Goal: Transaction & Acquisition: Purchase product/service

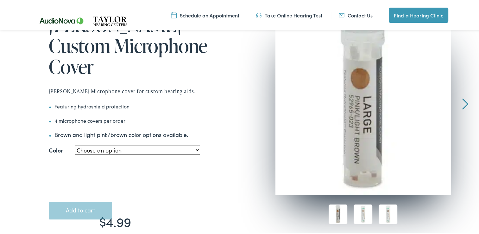
click at [193, 144] on select "Choose an option Large - Pink/Light Brown Small - Pink/Light Brown Small – Medi…" at bounding box center [137, 148] width 125 height 9
click at [75, 144] on select "Choose an option Large - Pink/Light Brown Small - Pink/Light Brown Small – Medi…" at bounding box center [137, 148] width 125 height 9
select select "small-pink-light-brown-2"
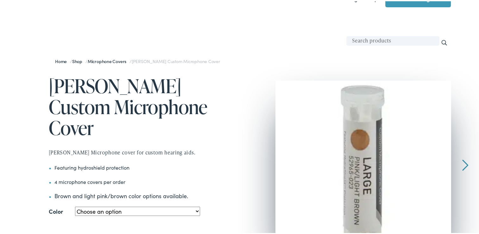
scroll to position [32, 0]
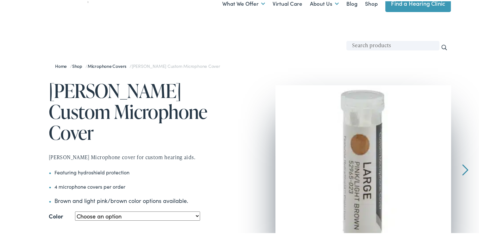
click at [195, 210] on select "Choose an option Large - Pink/Light Brown Small - Pink/Light Brown Small – Medi…" at bounding box center [137, 214] width 125 height 9
click at [75, 210] on select "Choose an option Large - Pink/Light Brown Small - Pink/Light Brown Small – Medi…" at bounding box center [137, 214] width 125 height 9
select select "small-pink-light-brown-2"
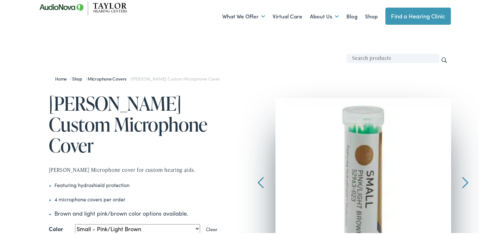
scroll to position [0, 0]
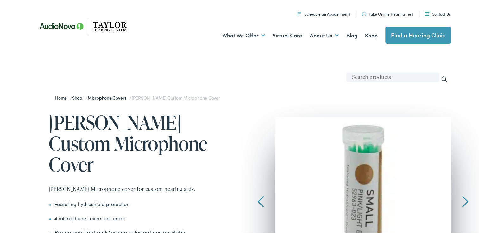
click at [434, 12] on link "Contact Us" at bounding box center [438, 12] width 26 height 5
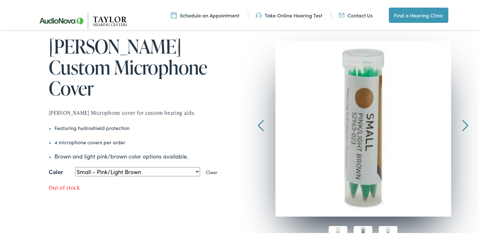
scroll to position [63, 0]
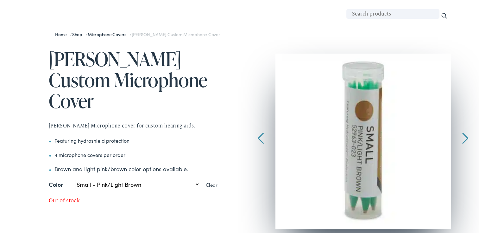
click at [258, 136] on div at bounding box center [261, 98] width 6 height 92
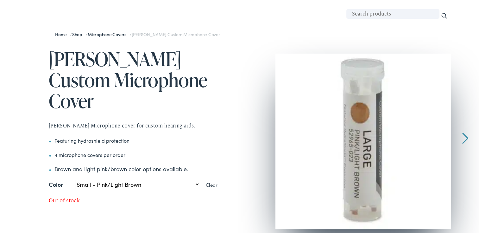
click at [465, 135] on div at bounding box center [465, 98] width 6 height 92
